Goal: Task Accomplishment & Management: Use online tool/utility

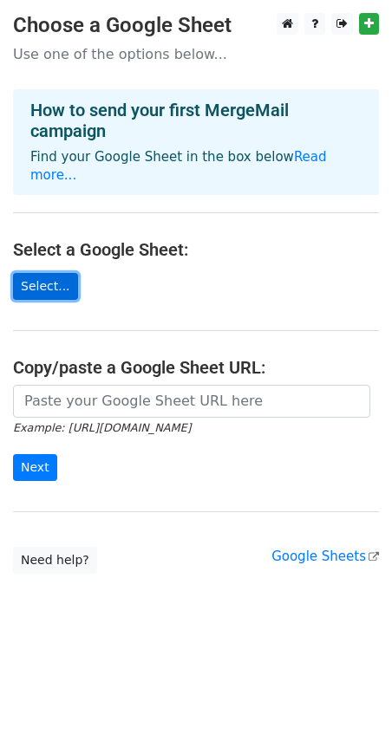
click at [48, 273] on link "Select..." at bounding box center [45, 286] width 65 height 27
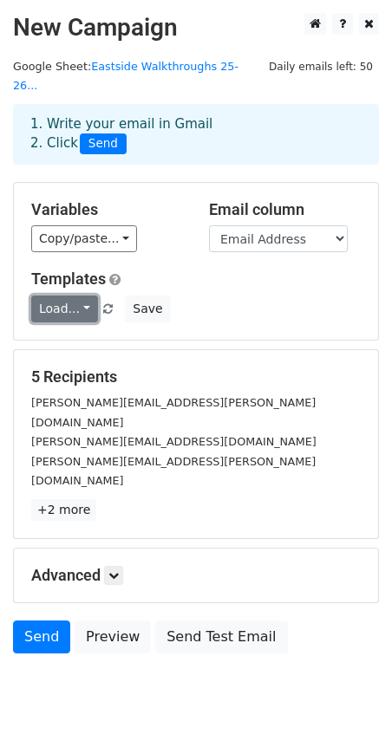
click at [84, 295] on link "Load..." at bounding box center [64, 308] width 67 height 27
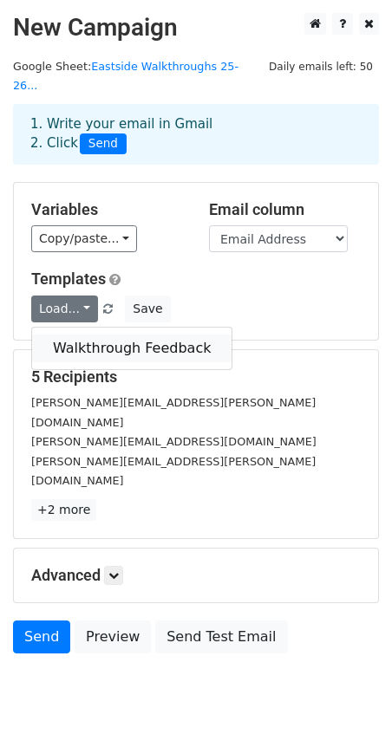
click at [104, 334] on link "Walkthrough Feedback" at bounding box center [131, 348] width 199 height 28
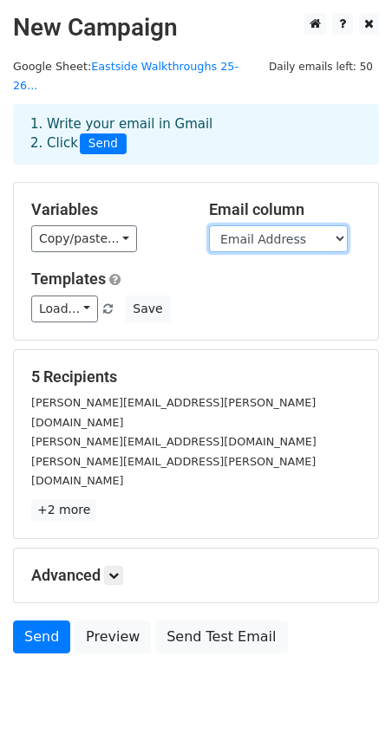
click at [267, 225] on select "Timestamp Email Address Email Grade Part of the Day Subject 2.1 Achieving Expec…" at bounding box center [278, 238] width 139 height 27
select select "Email"
click at [209, 225] on select "Timestamp Email Address Email Grade Part of the Day Subject 2.1 Achieving Expec…" at bounding box center [278, 238] width 139 height 27
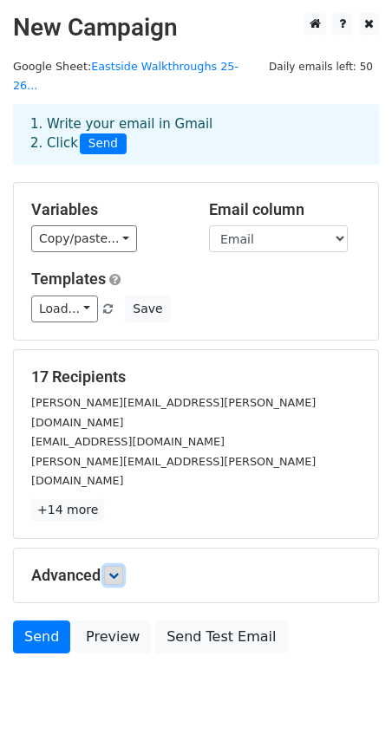
click at [122, 566] on link at bounding box center [113, 575] width 19 height 19
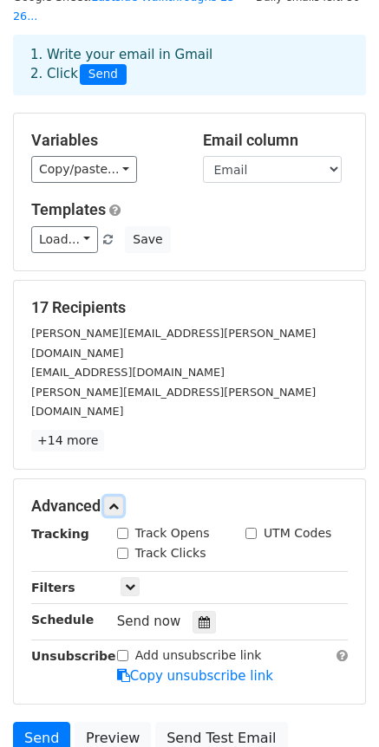
scroll to position [165, 0]
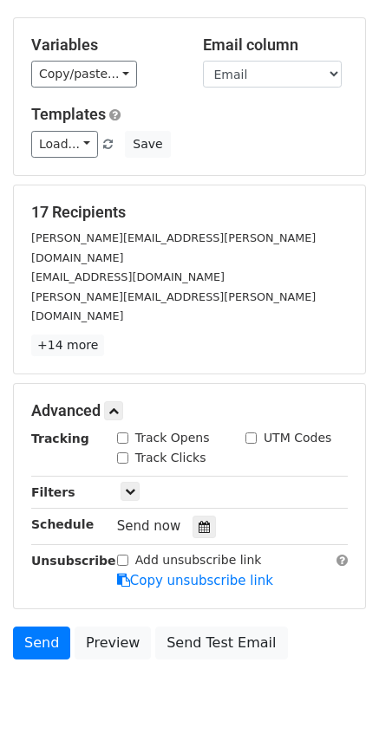
click at [120, 432] on input "Track Opens" at bounding box center [122, 437] width 11 height 11
checkbox input "true"
click at [122, 452] on input "Track Clicks" at bounding box center [122, 457] width 11 height 11
checkbox input "true"
click at [252, 432] on input "UTM Codes" at bounding box center [250, 437] width 11 height 11
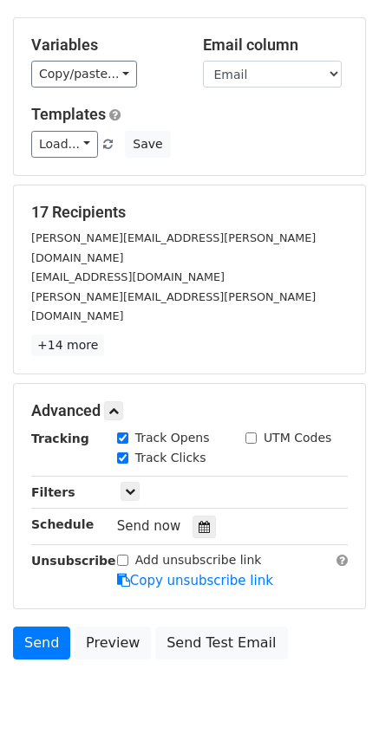
checkbox input "true"
click at [128, 486] on icon at bounding box center [130, 491] width 10 height 10
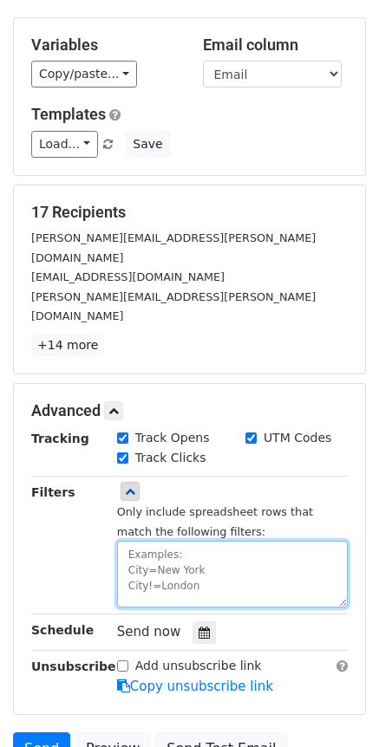
click at [209, 541] on textarea at bounding box center [232, 574] width 230 height 67
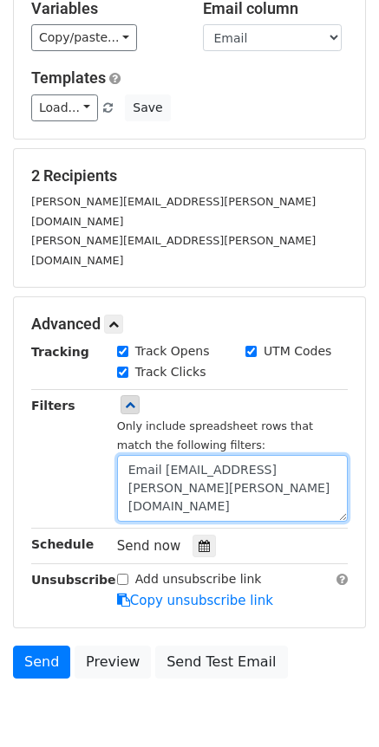
scroll to position [220, 0]
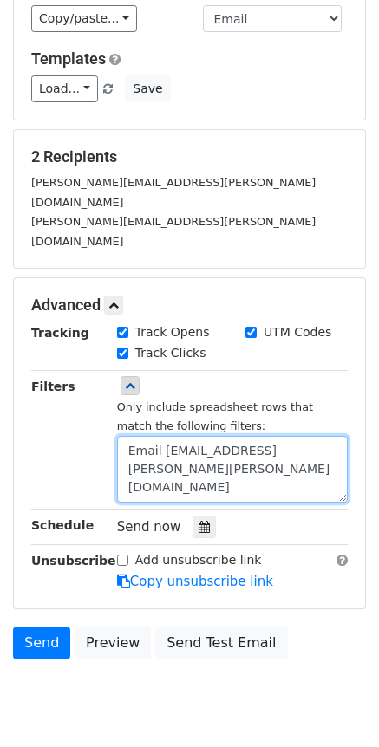
type textarea "Email [EMAIL_ADDRESS][PERSON_NAME][PERSON_NAME][DOMAIN_NAME]"
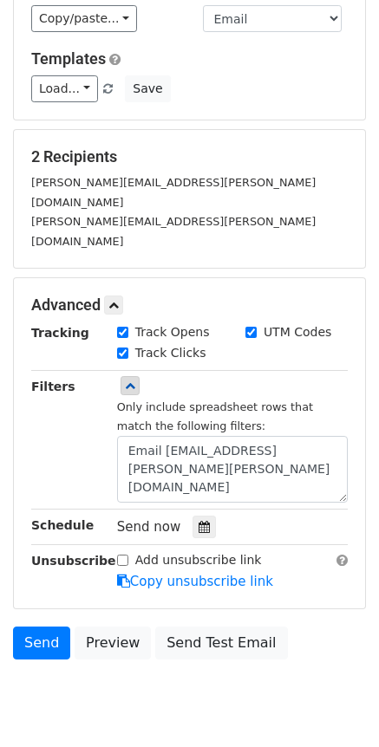
click at [273, 515] on div "Send now" at bounding box center [219, 526] width 204 height 23
click at [203, 515] on div at bounding box center [203, 526] width 23 height 23
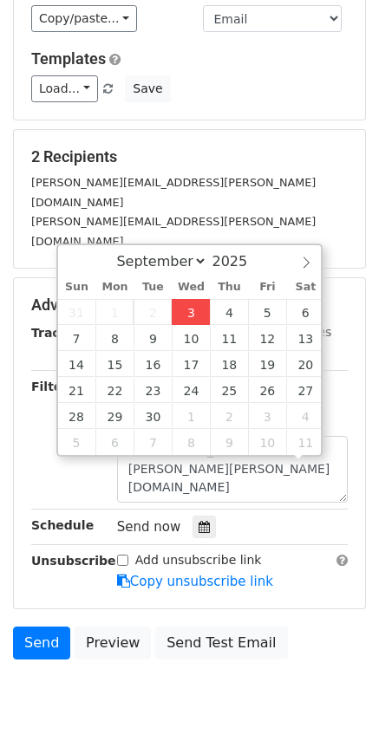
scroll to position [1, 0]
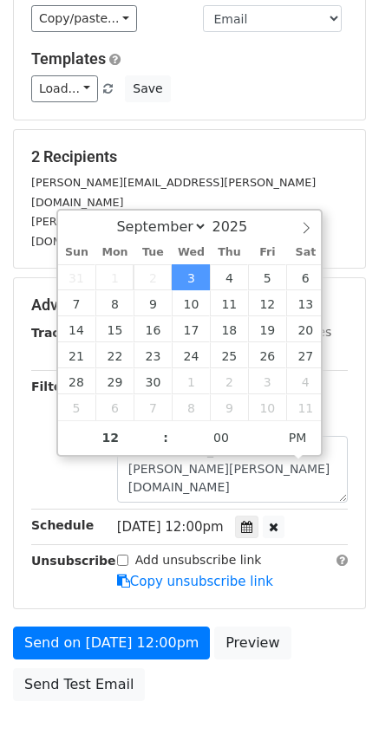
click at [218, 519] on span "[DATE] 12:00pm" at bounding box center [170, 527] width 107 height 16
type input "[DATE] 13:00"
type input "01"
click at [155, 426] on span at bounding box center [157, 428] width 12 height 17
type input "[DATE] 14:00"
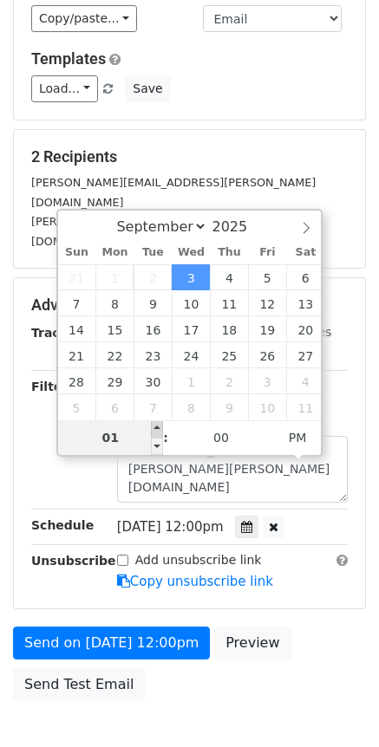
type input "02"
click at [155, 426] on span at bounding box center [157, 428] width 12 height 17
type input "[DATE] 15:00"
type input "03"
click at [155, 426] on span at bounding box center [157, 428] width 12 height 17
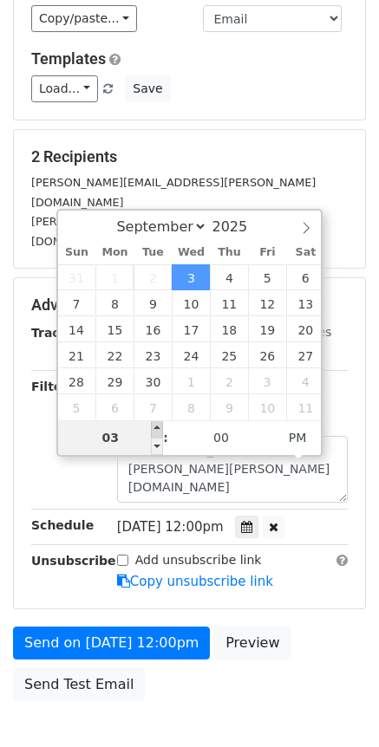
type input "[DATE] 16:00"
type input "04"
click at [155, 426] on span at bounding box center [157, 428] width 12 height 17
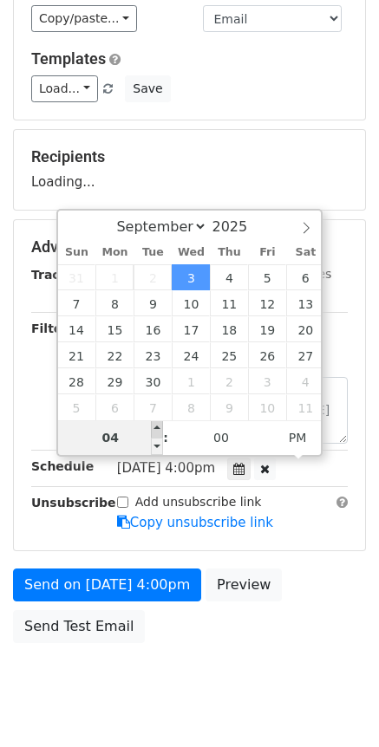
type input "[DATE] 17:00"
type input "05"
click at [155, 426] on span at bounding box center [157, 428] width 12 height 17
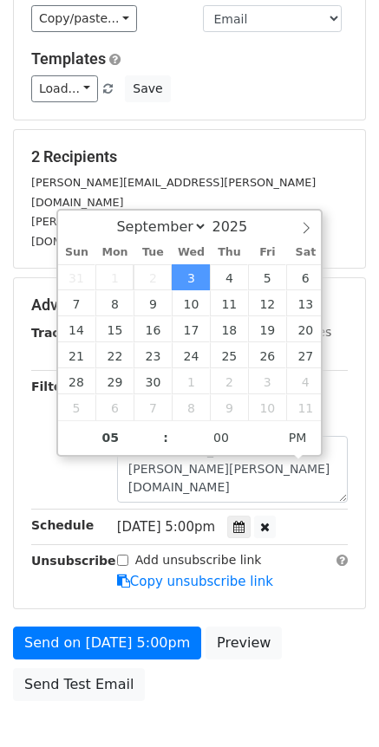
click at [26, 411] on div "Filters" at bounding box center [61, 440] width 86 height 126
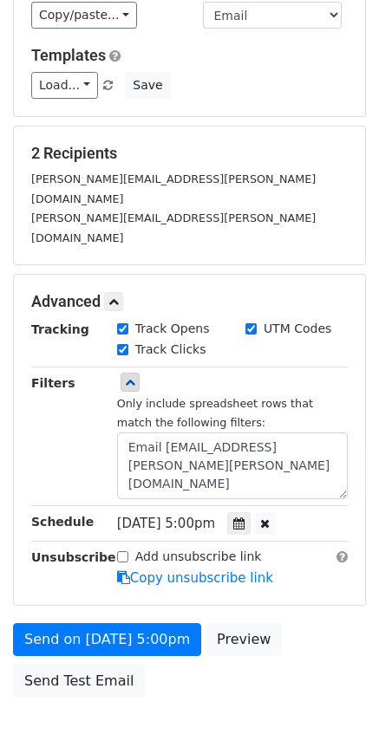
scroll to position [262, 0]
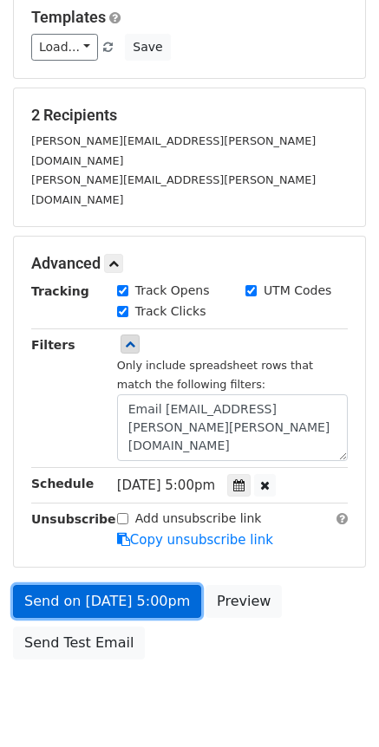
click at [83, 585] on link "Send on [DATE] 5:00pm" at bounding box center [107, 601] width 188 height 33
